Goal: Task Accomplishment & Management: Use online tool/utility

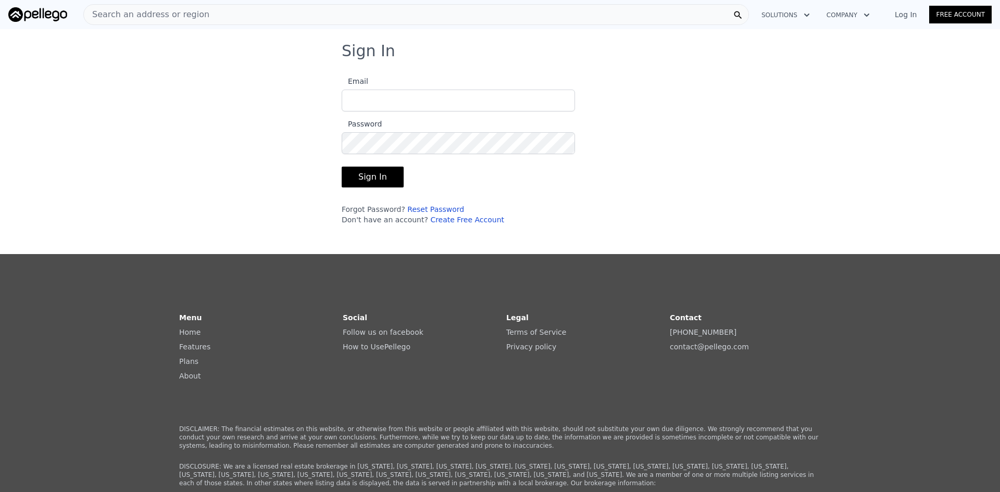
type input "[EMAIL_ADDRESS][DOMAIN_NAME]"
click at [367, 179] on button "Sign In" at bounding box center [373, 177] width 62 height 21
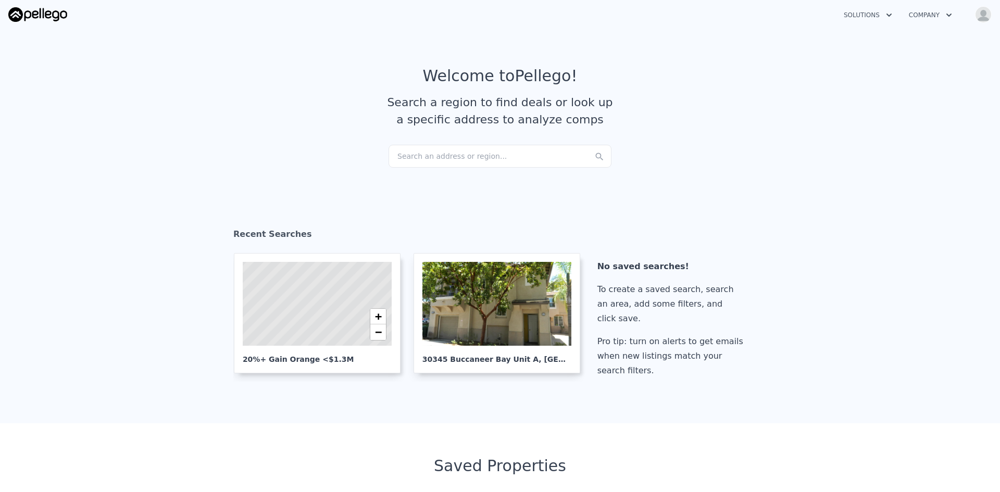
click at [408, 156] on div "Search an address or region..." at bounding box center [500, 156] width 223 height 23
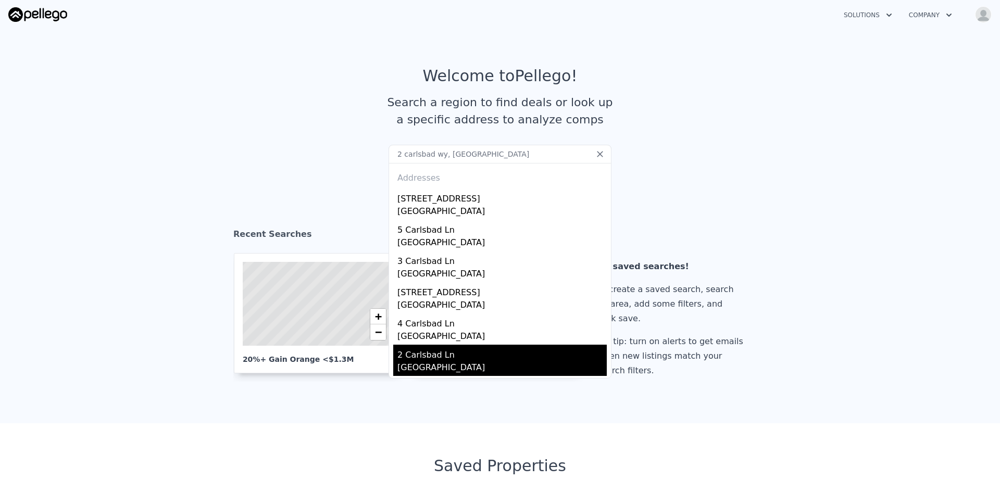
type input "2 carlsbad wy, [GEOGRAPHIC_DATA]"
click at [438, 352] on div "2 Carlsbad Ln" at bounding box center [501, 353] width 209 height 17
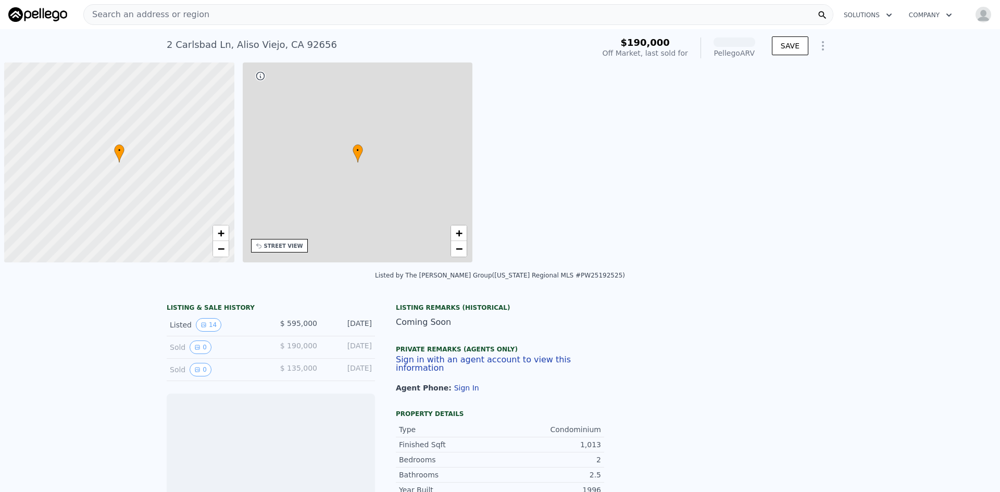
scroll to position [0, 4]
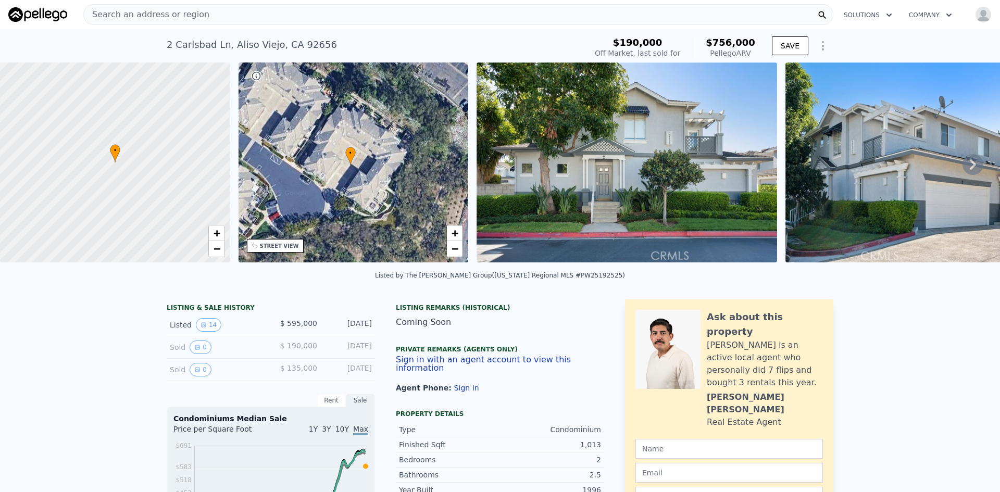
click at [400, 143] on div "• + −" at bounding box center [354, 163] width 230 height 200
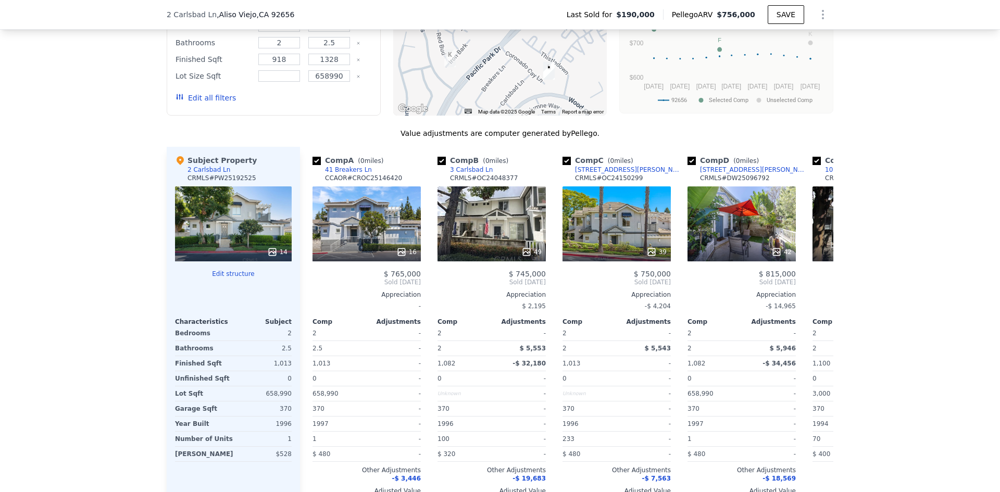
scroll to position [1003, 0]
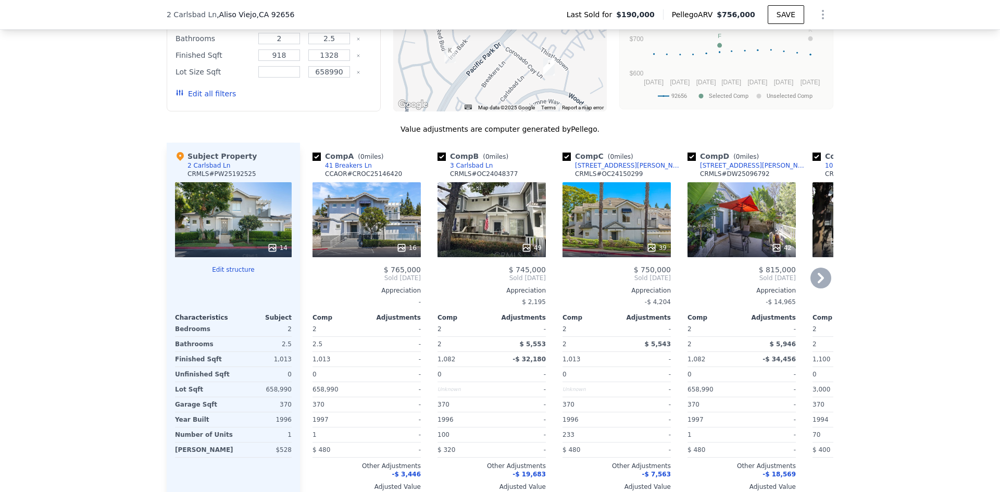
click at [818, 283] on icon at bounding box center [821, 278] width 6 height 10
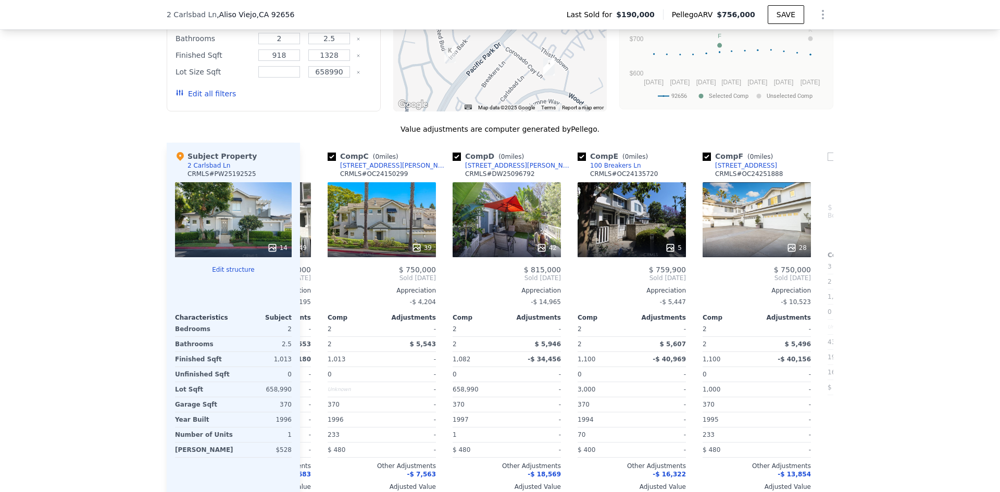
scroll to position [0, 250]
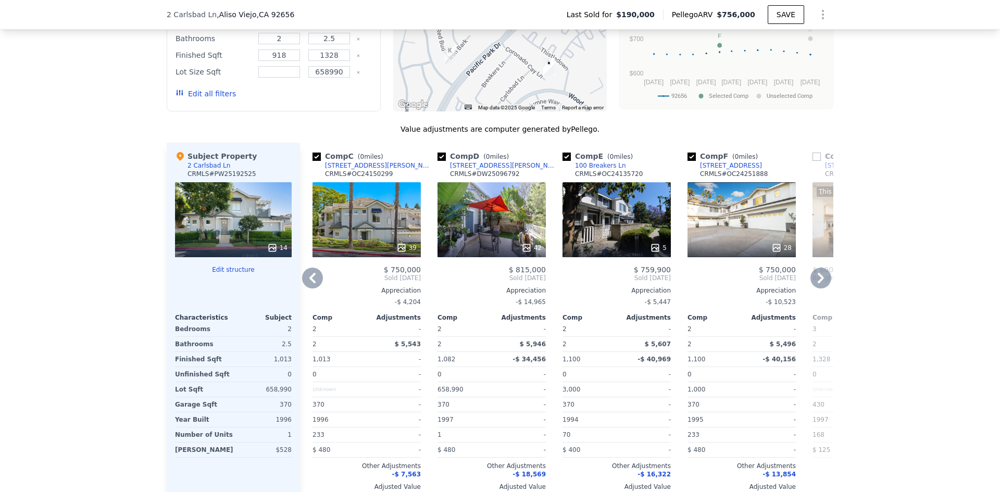
click at [818, 283] on icon at bounding box center [821, 278] width 6 height 10
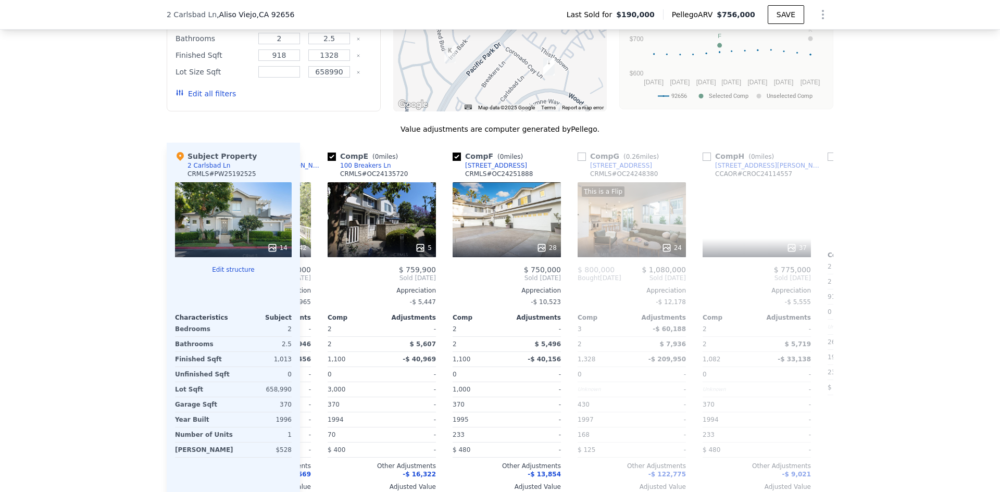
scroll to position [0, 500]
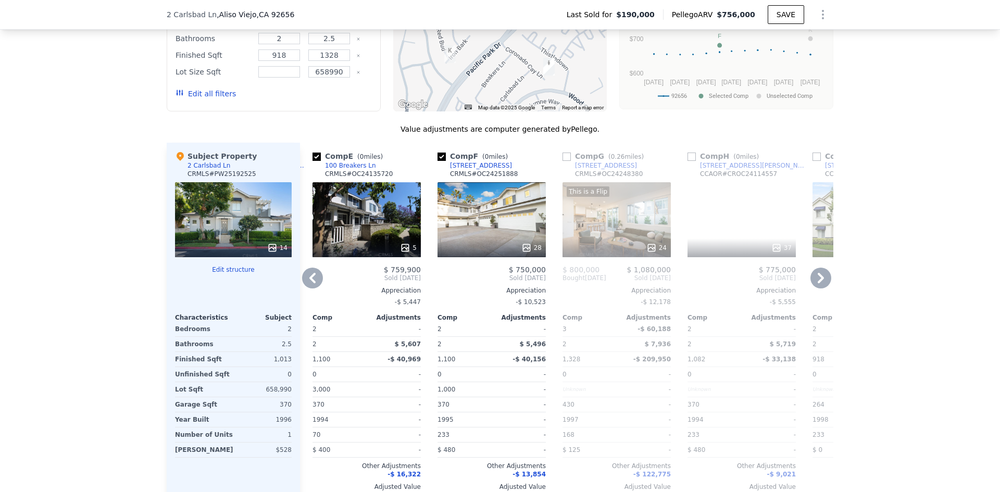
click at [818, 283] on icon at bounding box center [821, 278] width 6 height 10
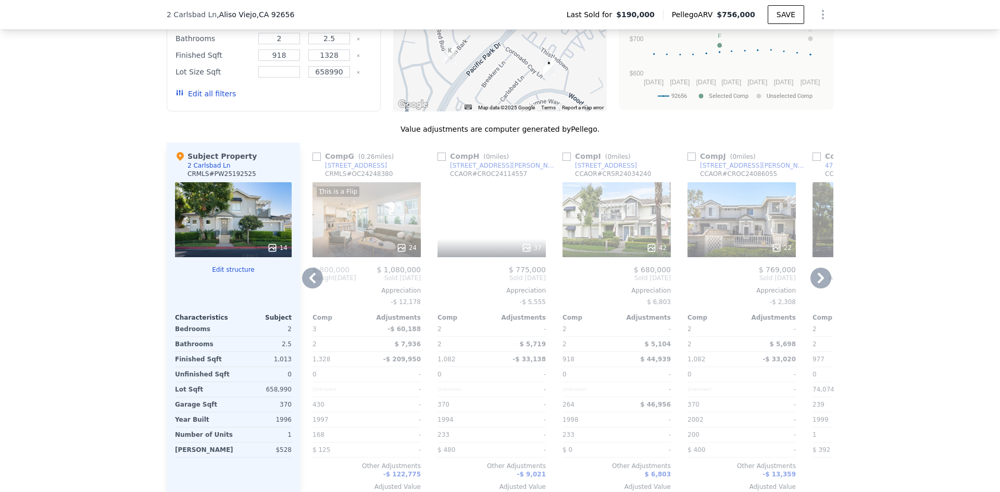
click at [818, 283] on icon at bounding box center [821, 278] width 6 height 10
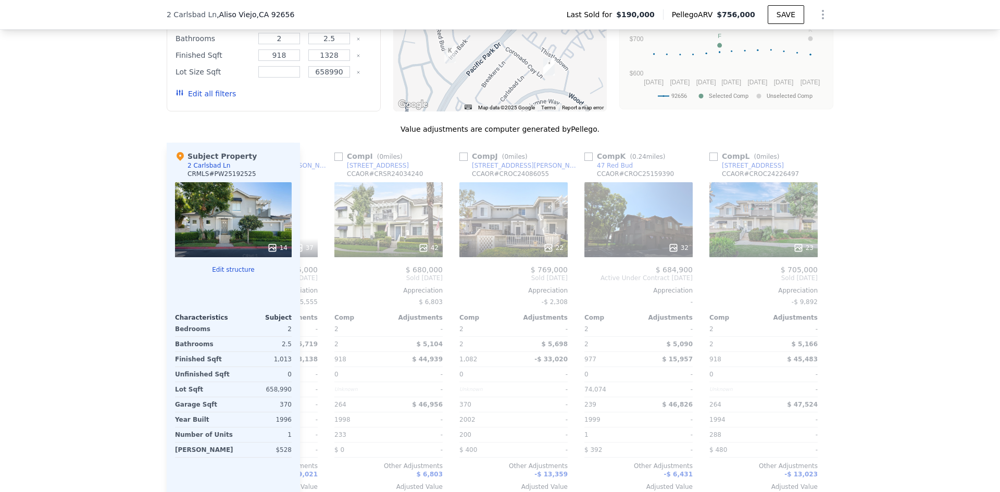
scroll to position [0, 992]
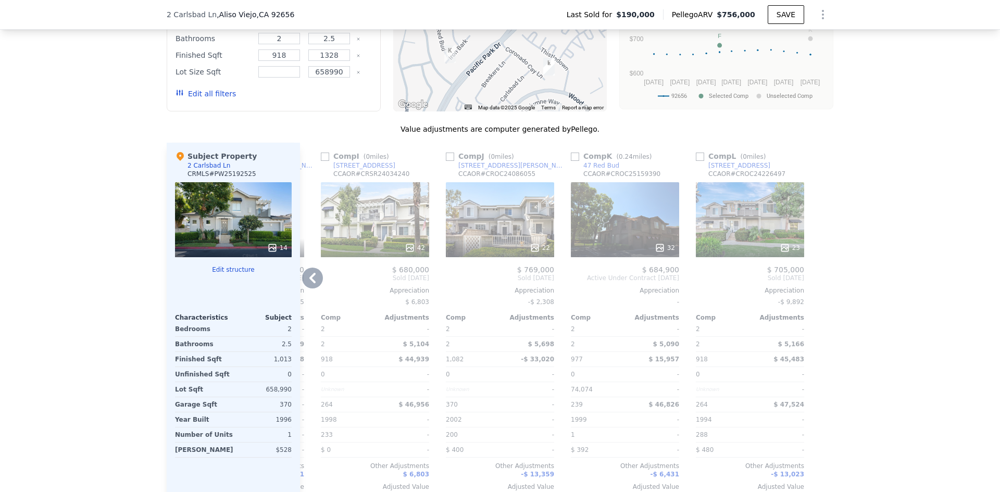
click at [817, 287] on div at bounding box center [825, 325] width 17 height 365
click at [306, 289] on icon at bounding box center [312, 278] width 21 height 21
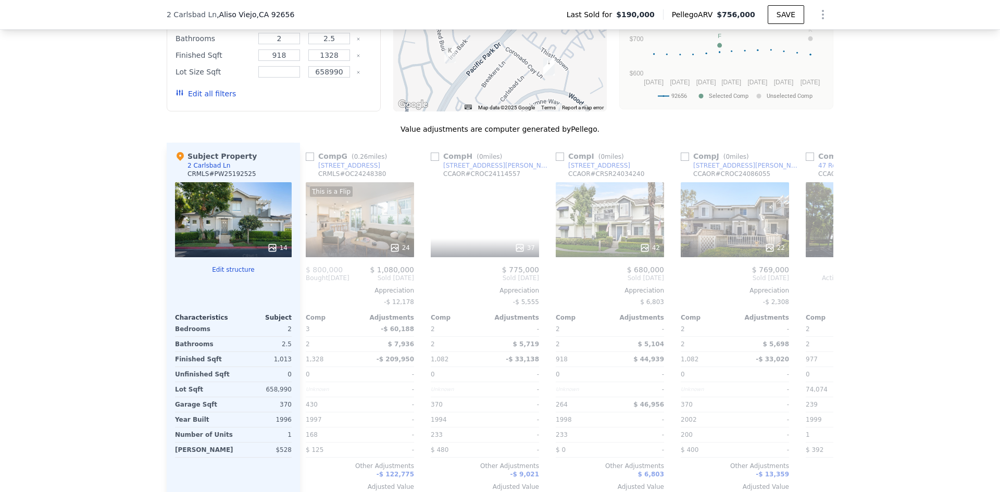
scroll to position [0, 742]
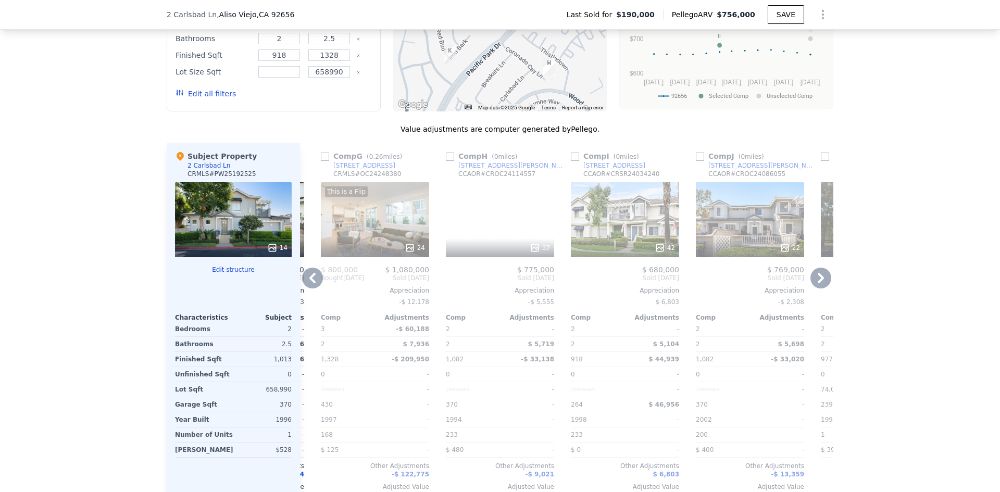
click at [306, 289] on div "Comp A ( 0 miles) 41 Breakers Ln CCAOR # CROC25146420 16 $ 765,000 Sold [DATE] …" at bounding box center [566, 325] width 533 height 365
click at [306, 289] on icon at bounding box center [312, 278] width 21 height 21
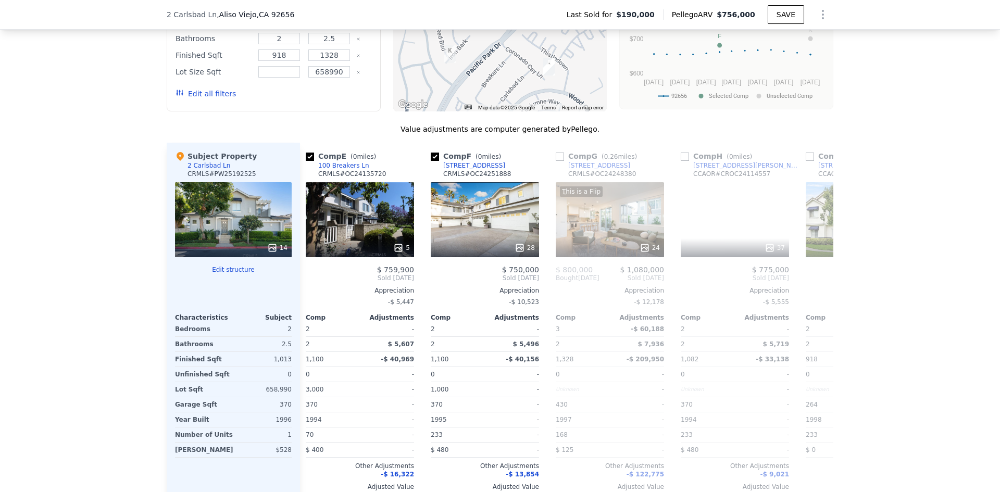
scroll to position [0, 492]
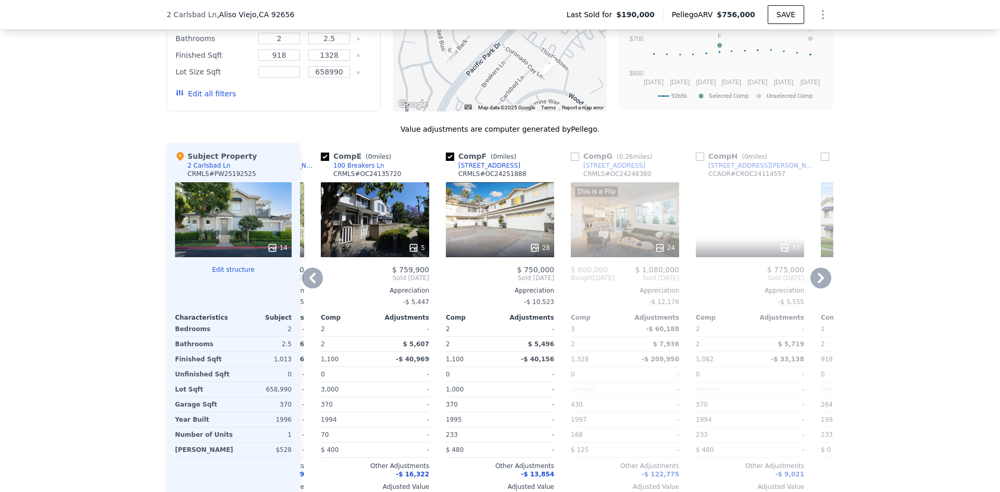
click at [306, 289] on icon at bounding box center [312, 278] width 21 height 21
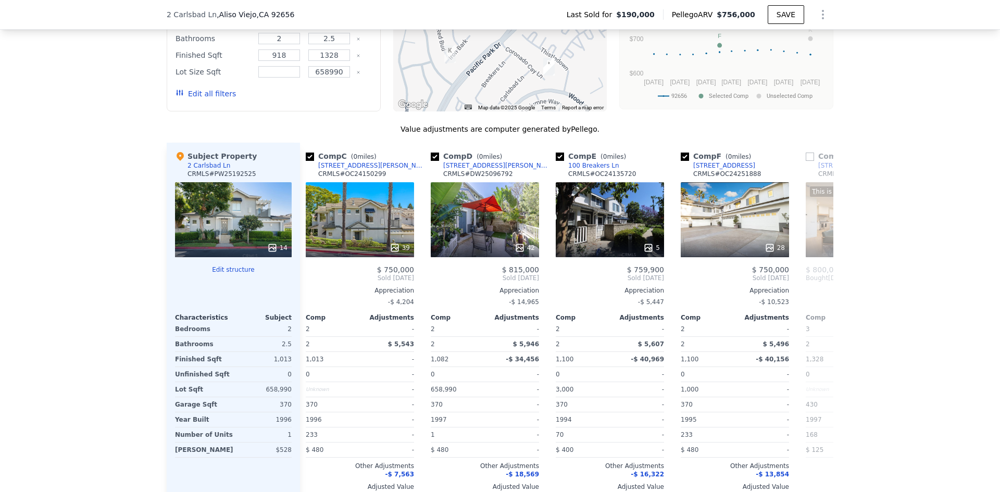
scroll to position [0, 242]
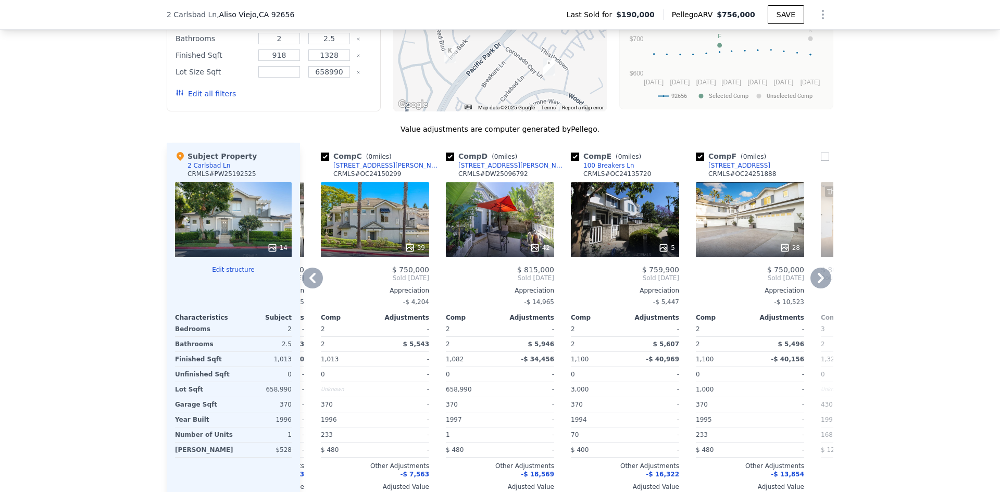
click at [306, 289] on icon at bounding box center [312, 278] width 21 height 21
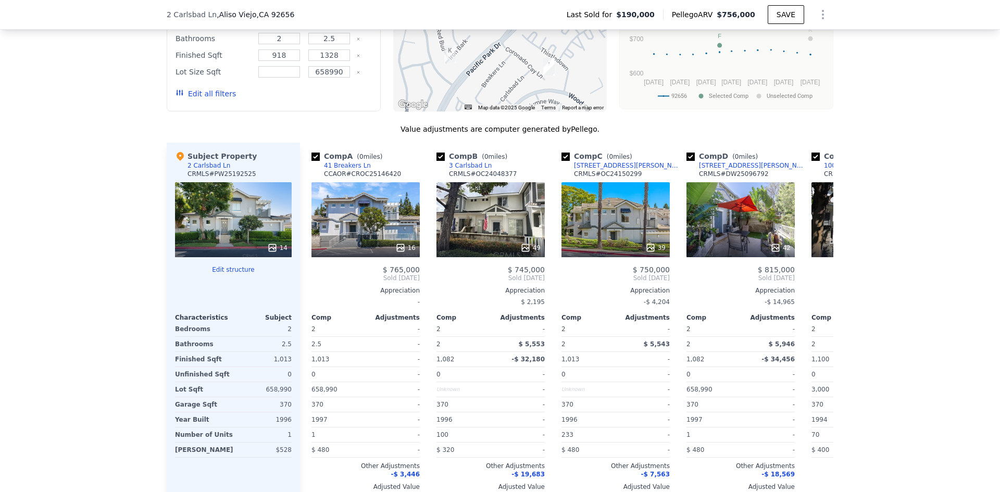
scroll to position [0, 0]
click at [308, 289] on div "Comp A ( 0 miles) 41 Breakers Ln CCAOR # CROC25146420 16 $ 765,000 Sold [DATE] …" at bounding box center [366, 325] width 117 height 365
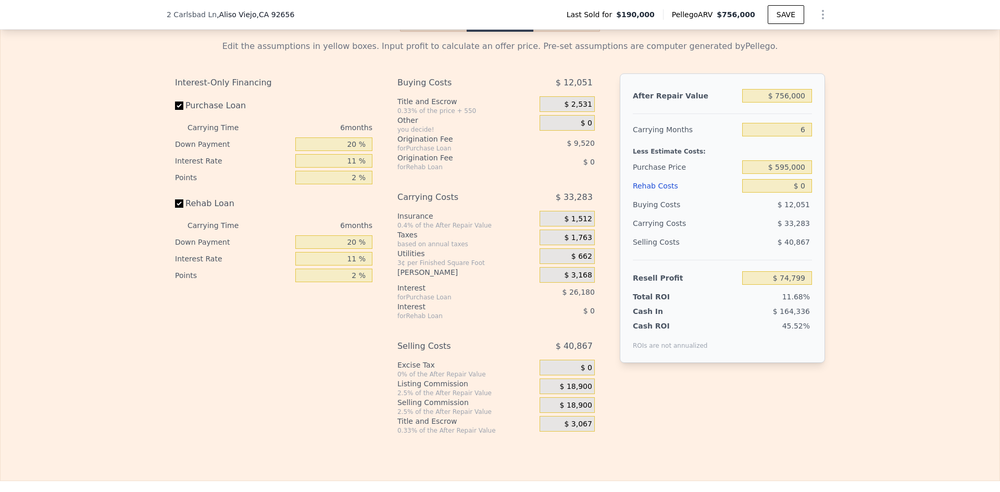
scroll to position [1615, 0]
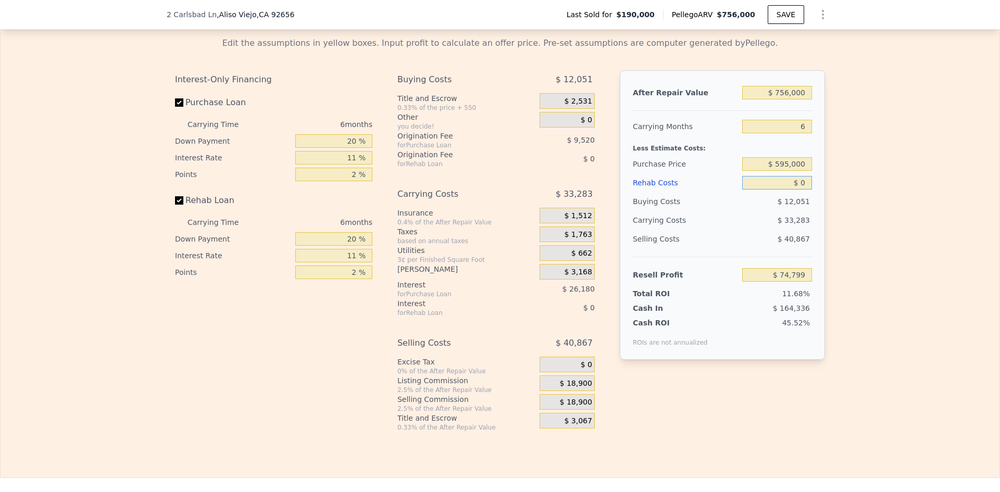
drag, startPoint x: 802, startPoint y: 198, endPoint x: 790, endPoint y: 198, distance: 12.0
click at [790, 190] on input "$ 0" at bounding box center [777, 183] width 70 height 14
type input "$ 4"
type input "$ 74,795"
type input "$ 40"
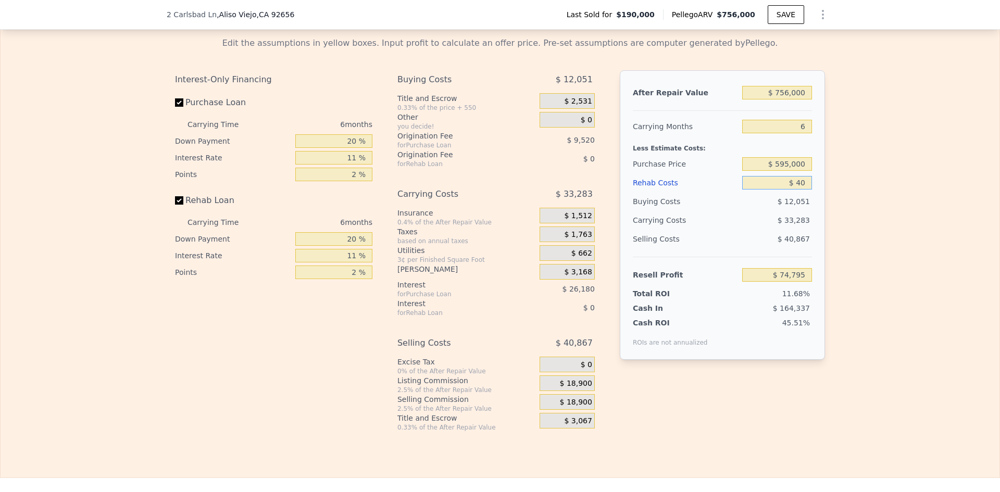
type input "$ 74,758"
type input "$ 400"
type input "$ 74,375"
type input "$ 4,000"
type input "$ 70,561"
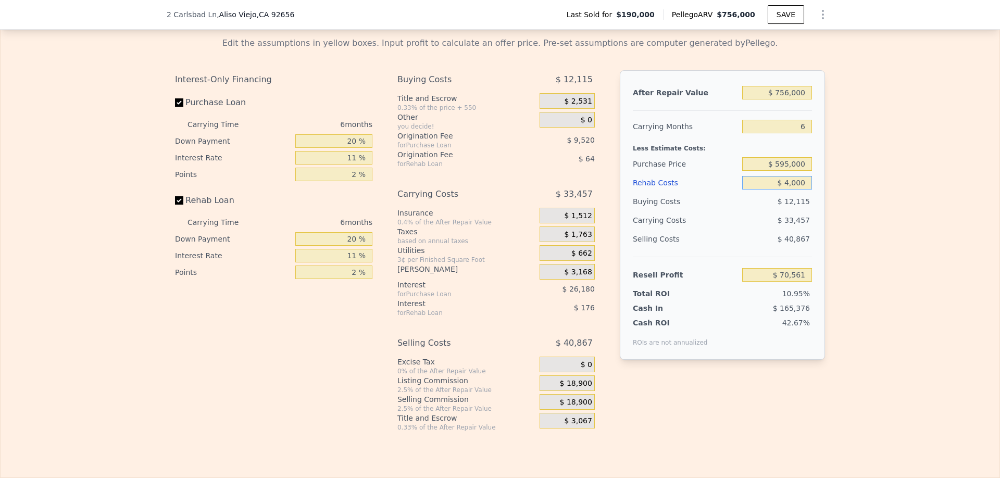
type input "$ 40,000"
type input "$ 32,401"
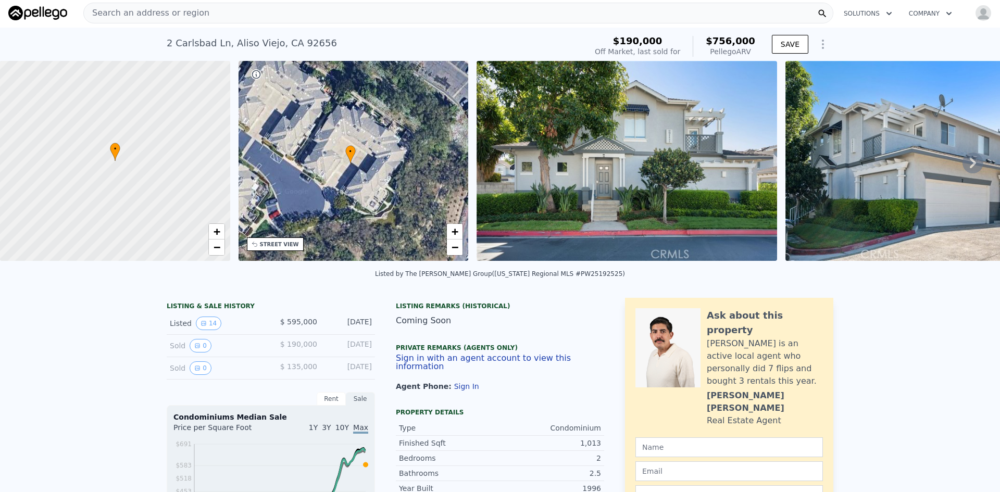
scroll to position [0, 0]
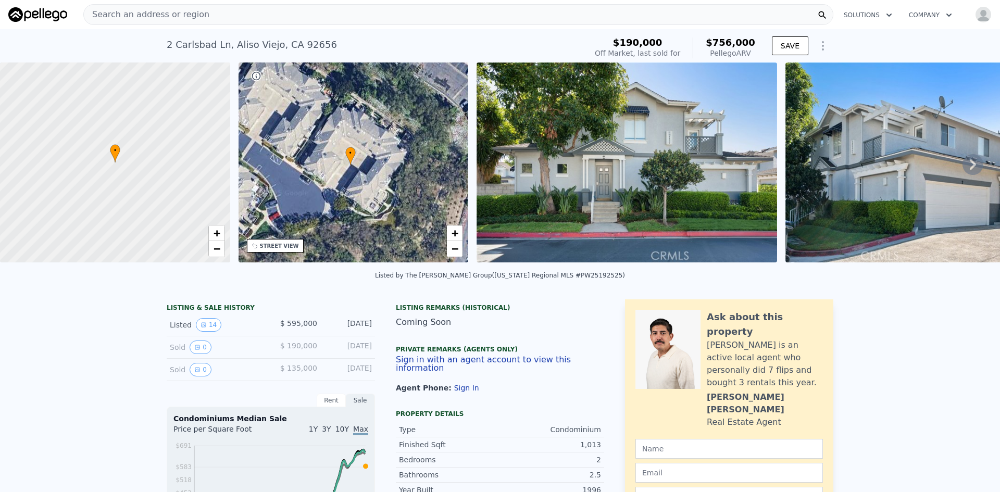
type input "$ 40,000"
click at [964, 168] on icon at bounding box center [973, 164] width 21 height 21
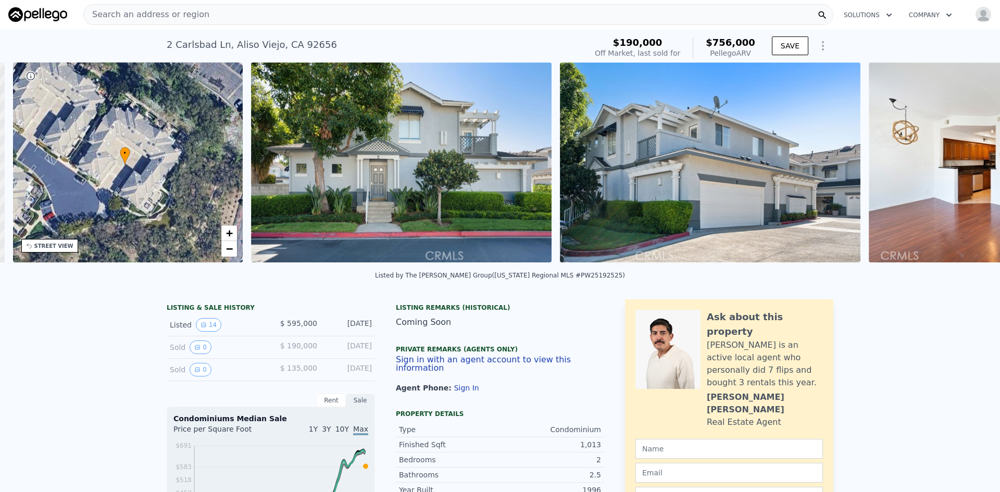
scroll to position [0, 243]
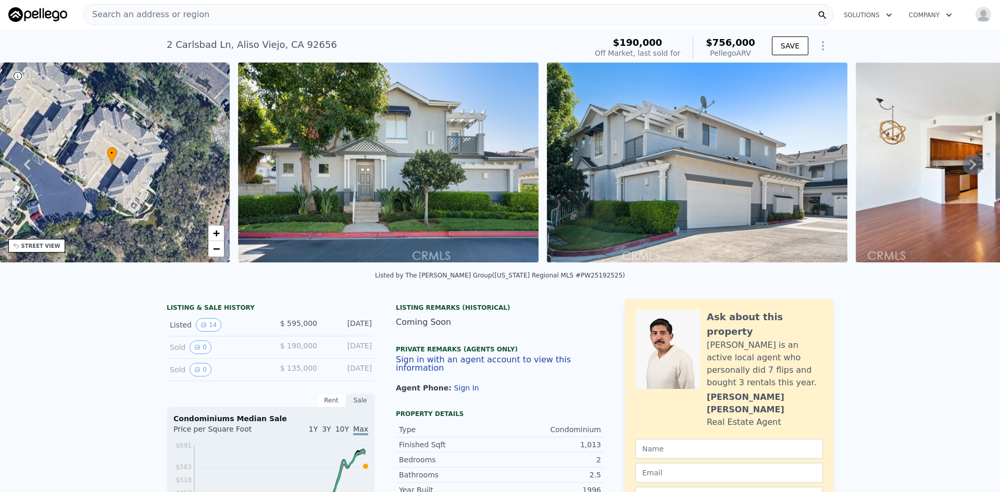
click at [964, 168] on icon at bounding box center [973, 164] width 21 height 21
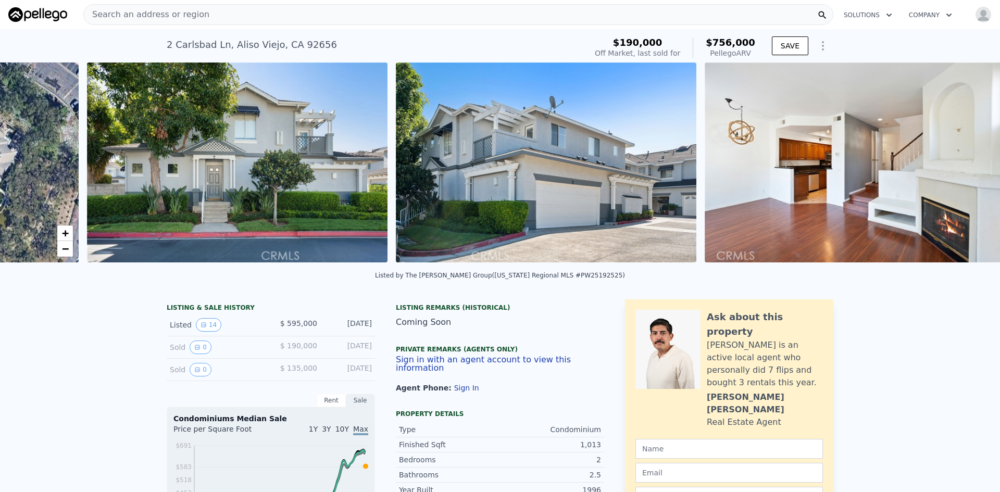
scroll to position [0, 477]
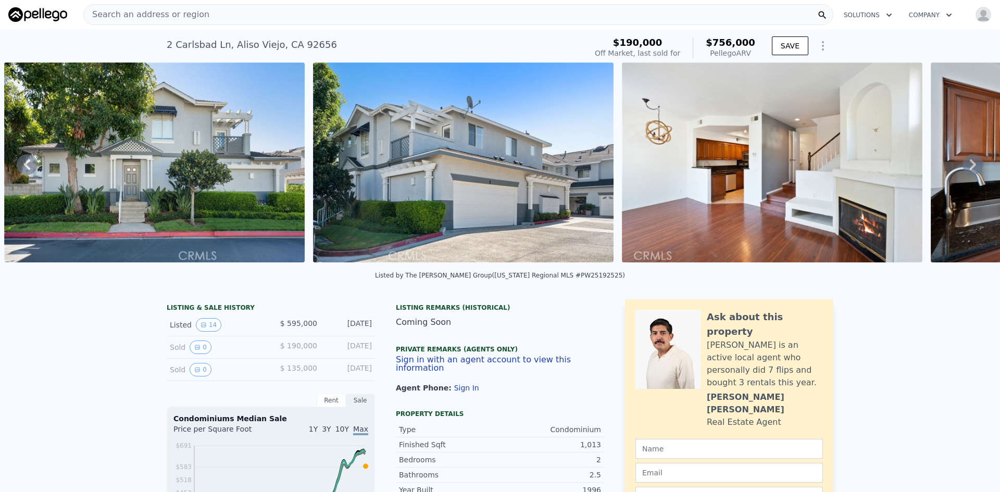
click at [964, 168] on icon at bounding box center [973, 164] width 21 height 21
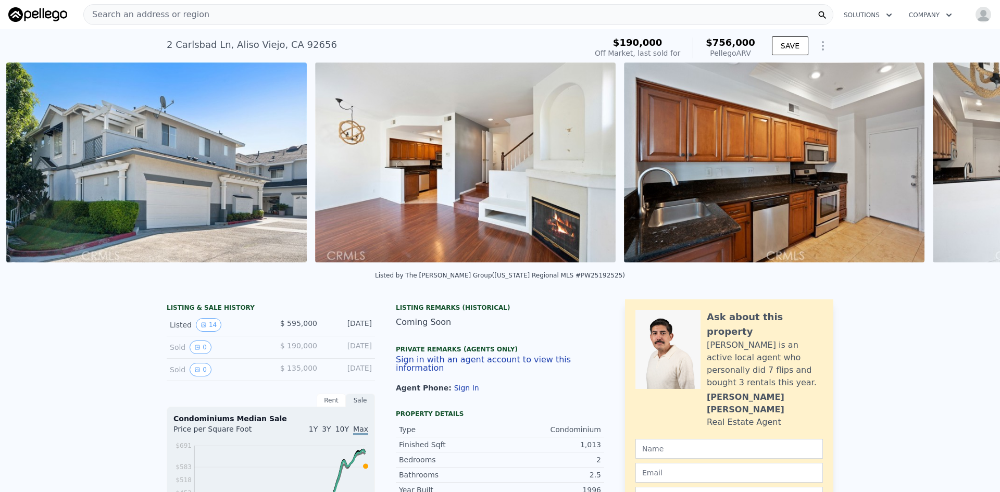
scroll to position [0, 785]
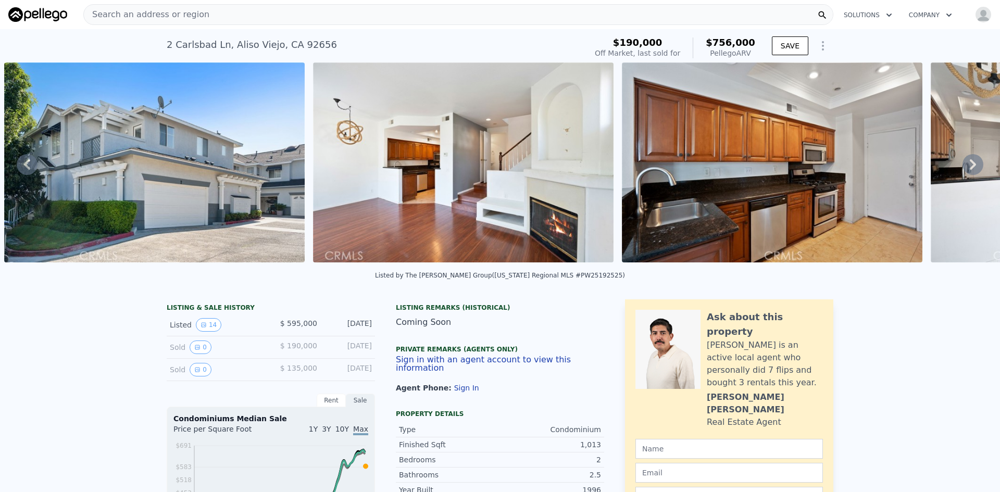
click at [964, 168] on icon at bounding box center [973, 164] width 21 height 21
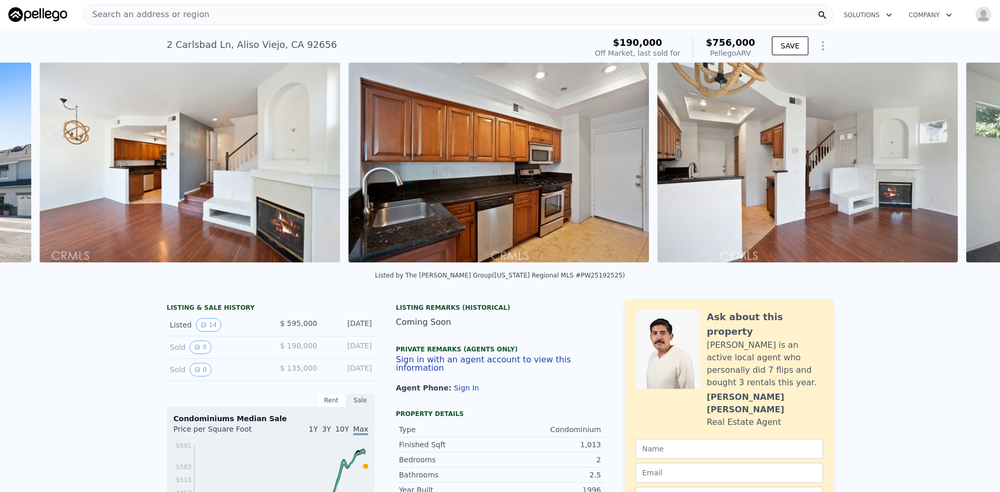
scroll to position [0, 1094]
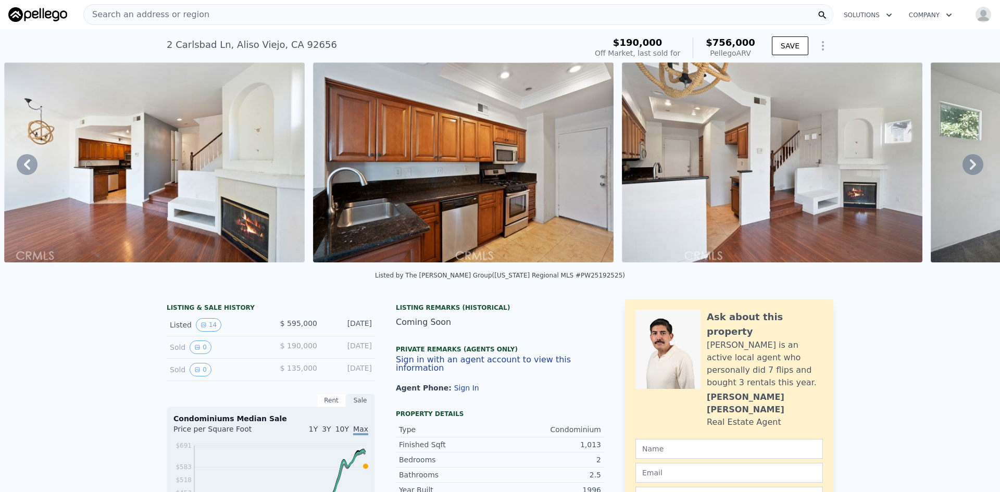
click at [964, 168] on icon at bounding box center [973, 164] width 21 height 21
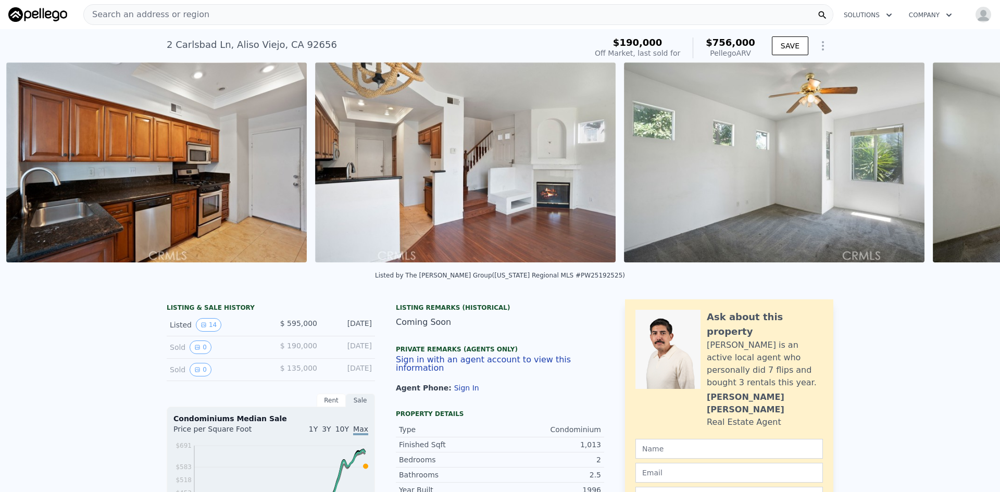
scroll to position [0, 1403]
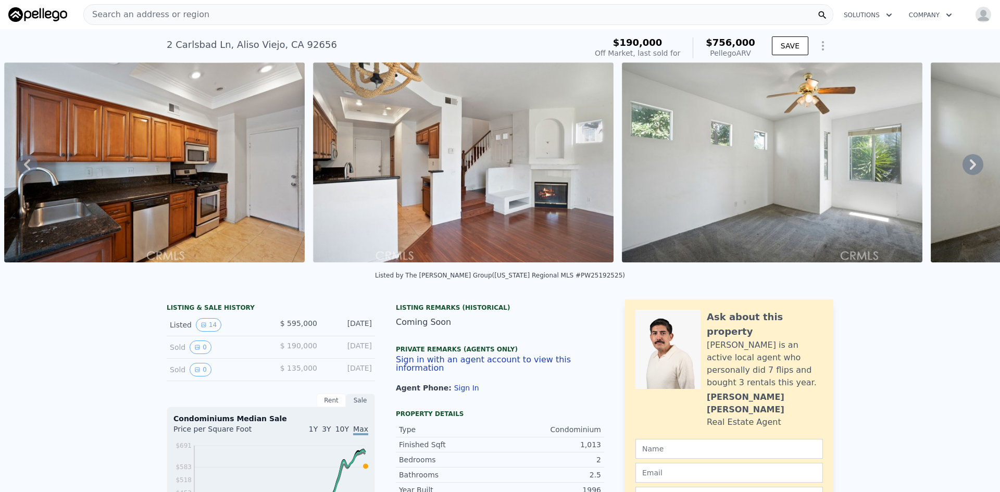
click at [964, 168] on icon at bounding box center [973, 164] width 21 height 21
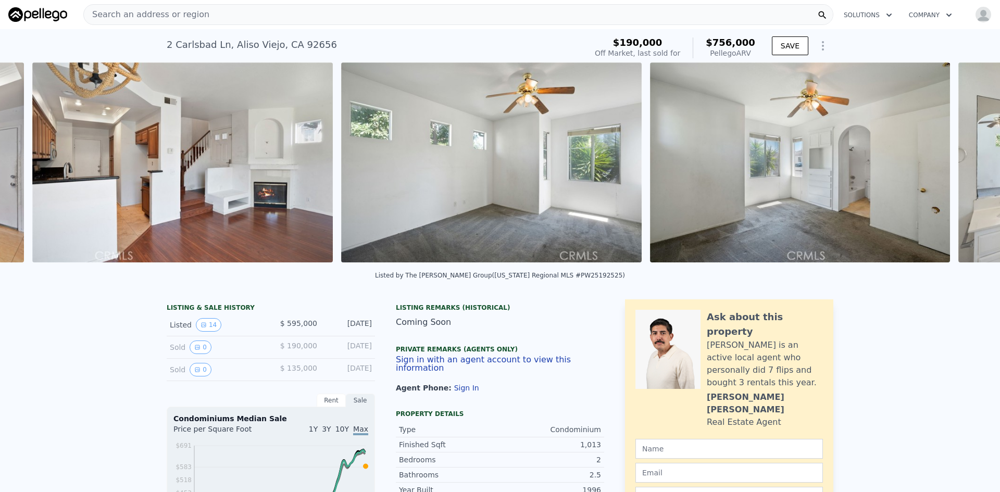
scroll to position [0, 1712]
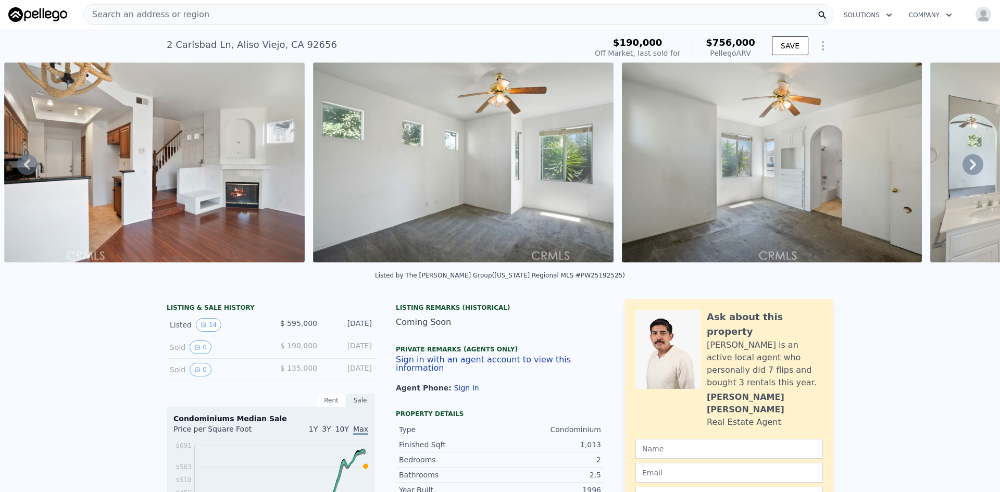
click at [964, 168] on icon at bounding box center [973, 164] width 21 height 21
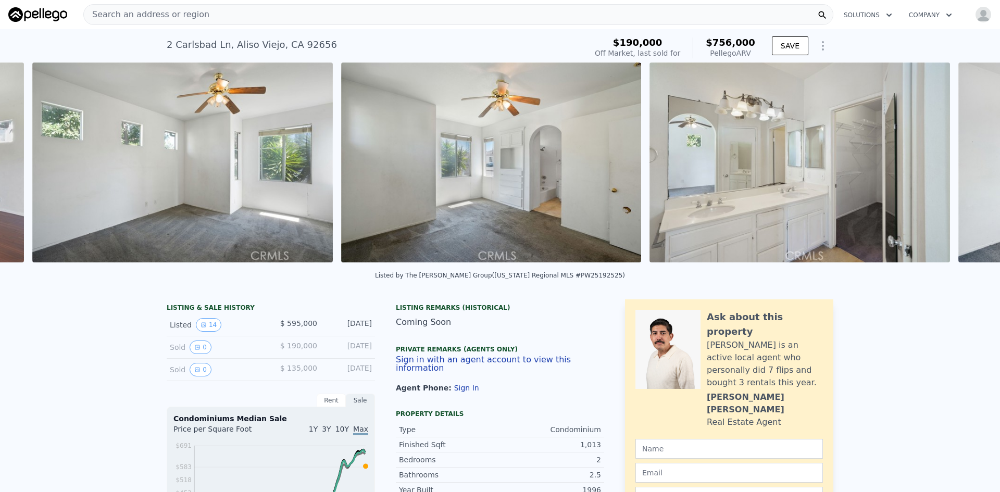
scroll to position [0, 2021]
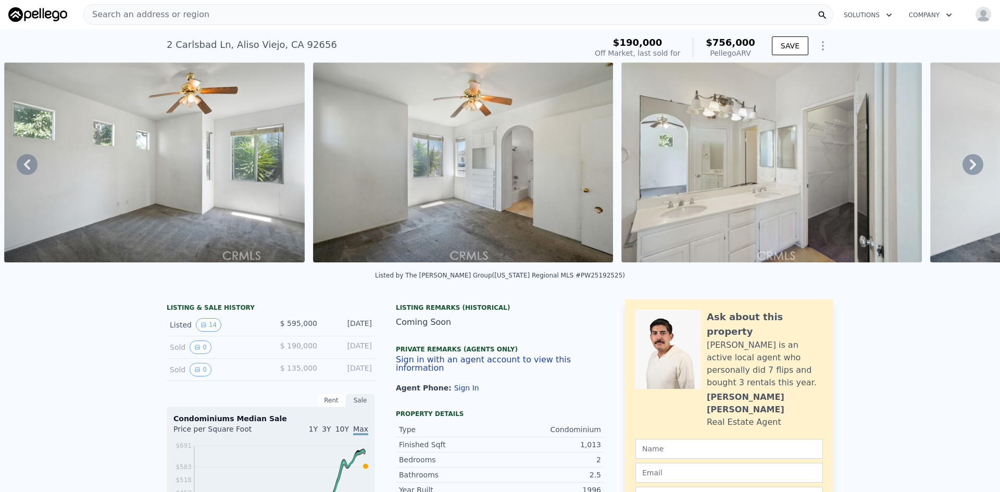
click at [964, 168] on icon at bounding box center [973, 164] width 21 height 21
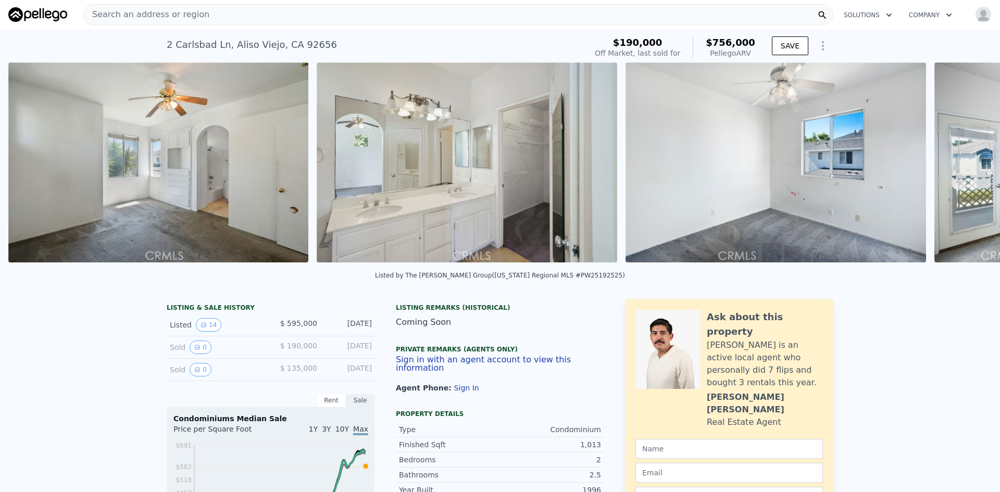
scroll to position [0, 2330]
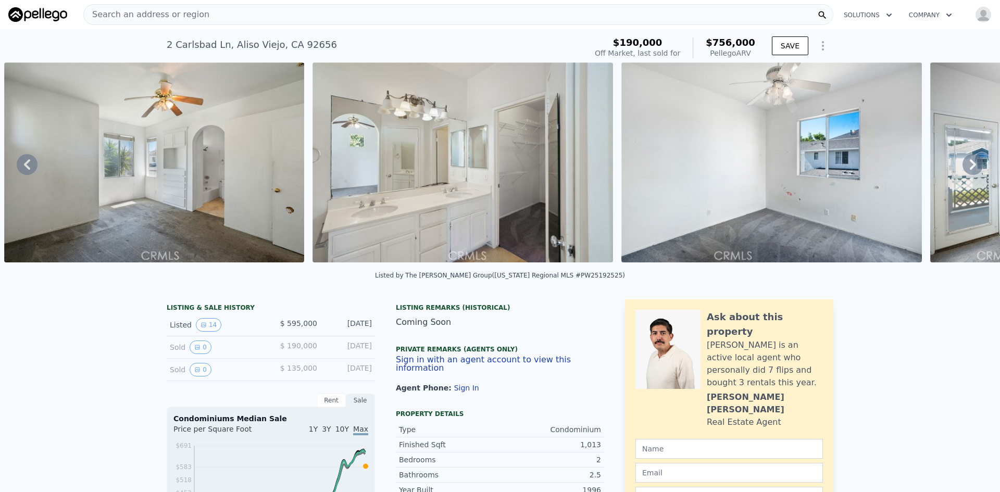
click at [964, 168] on icon at bounding box center [973, 164] width 21 height 21
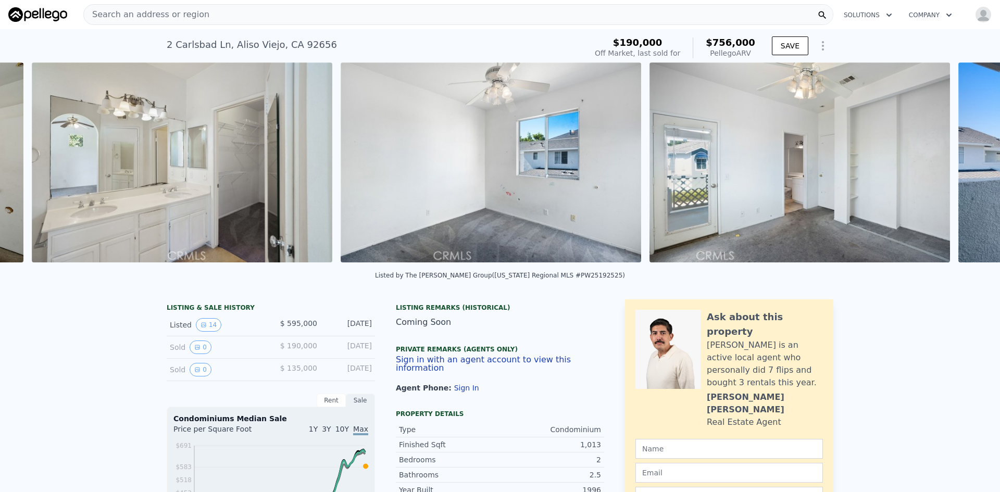
scroll to position [0, 2638]
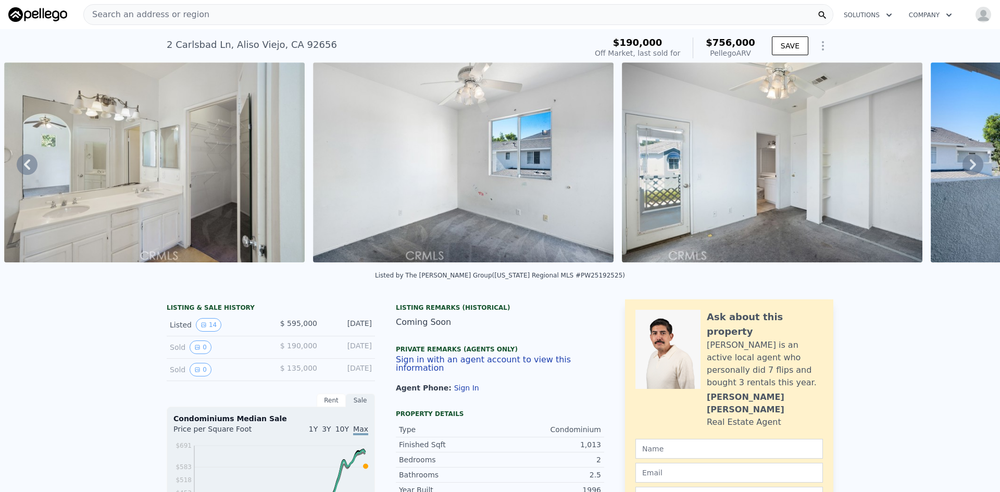
click at [964, 168] on icon at bounding box center [973, 164] width 21 height 21
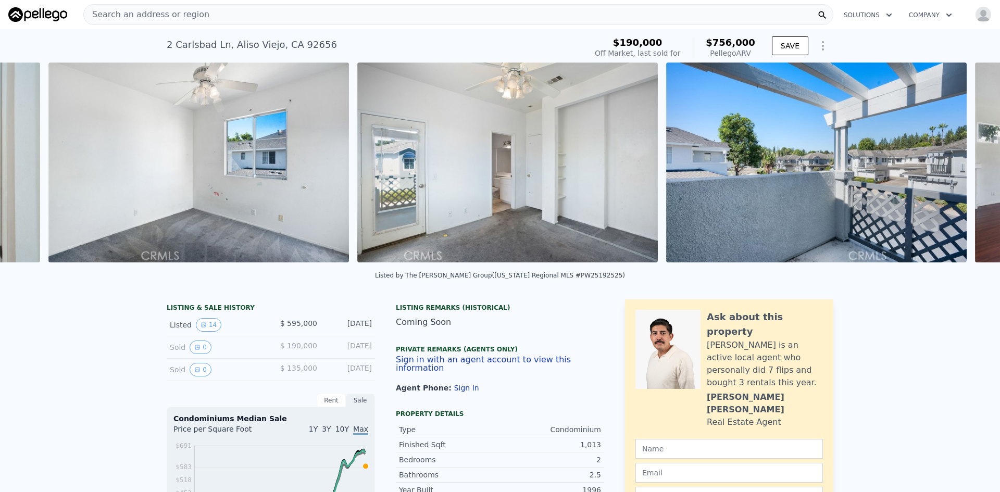
scroll to position [0, 2947]
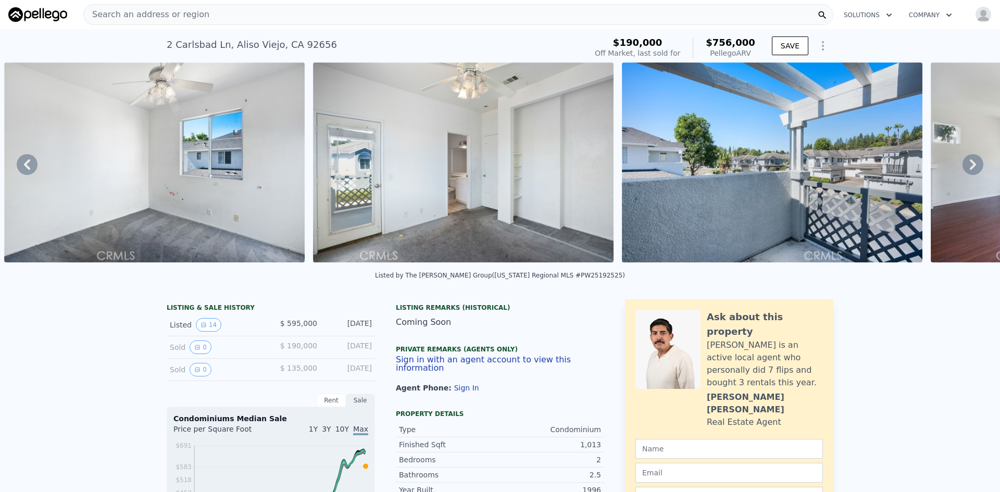
click at [964, 168] on icon at bounding box center [973, 164] width 21 height 21
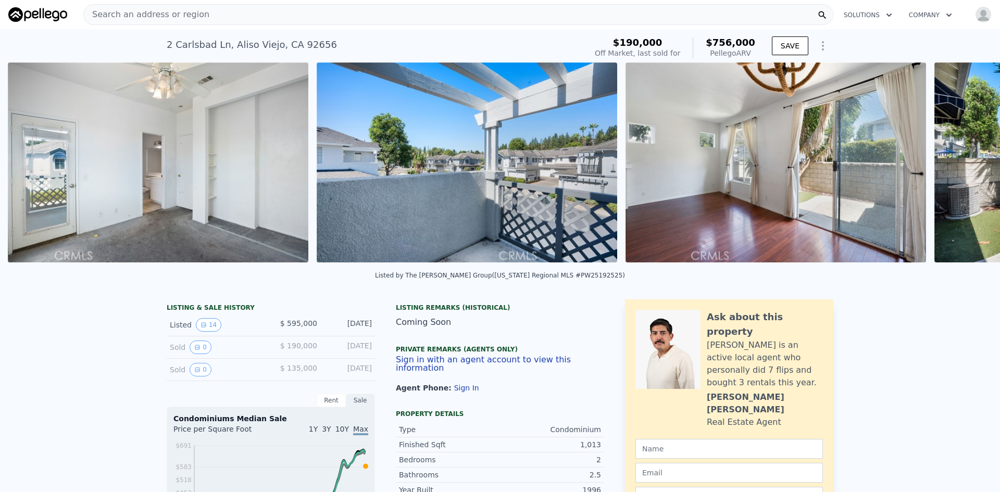
scroll to position [0, 3256]
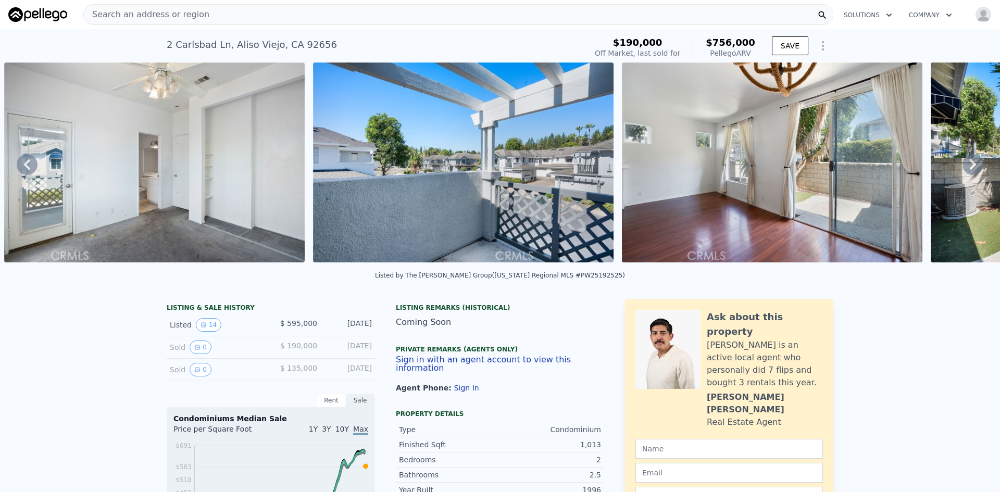
click at [964, 168] on icon at bounding box center [973, 164] width 21 height 21
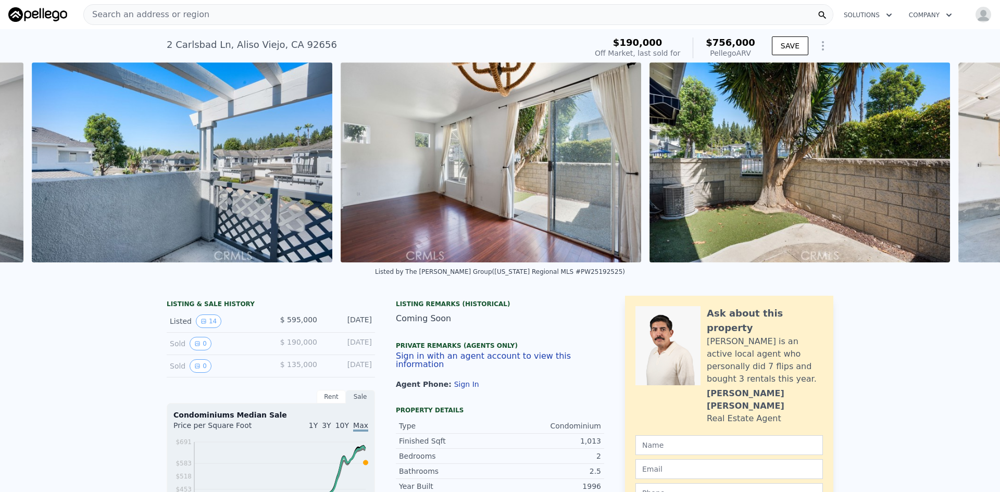
scroll to position [0, 3565]
